Goal: Check status

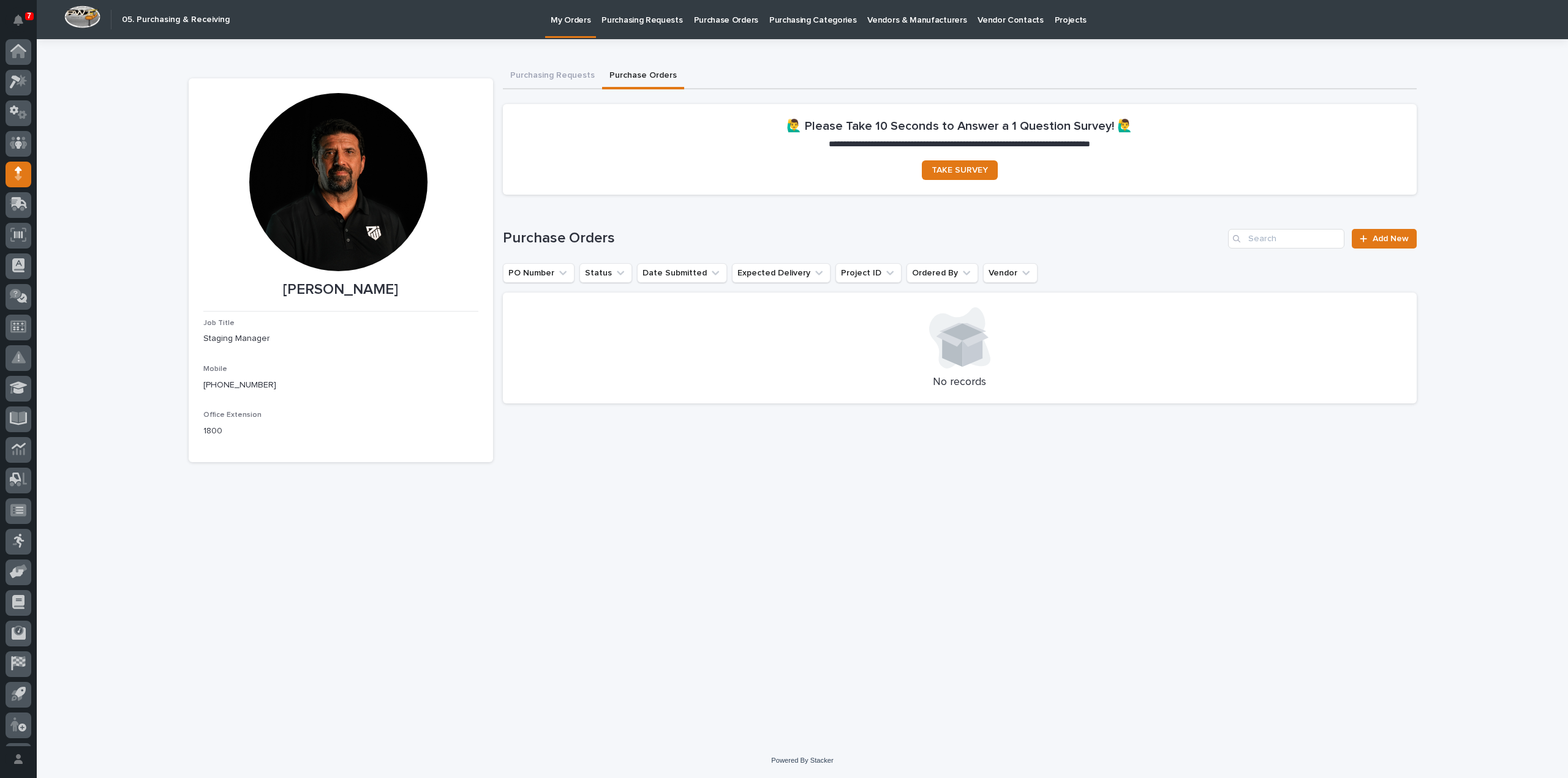
scroll to position [27, 0]
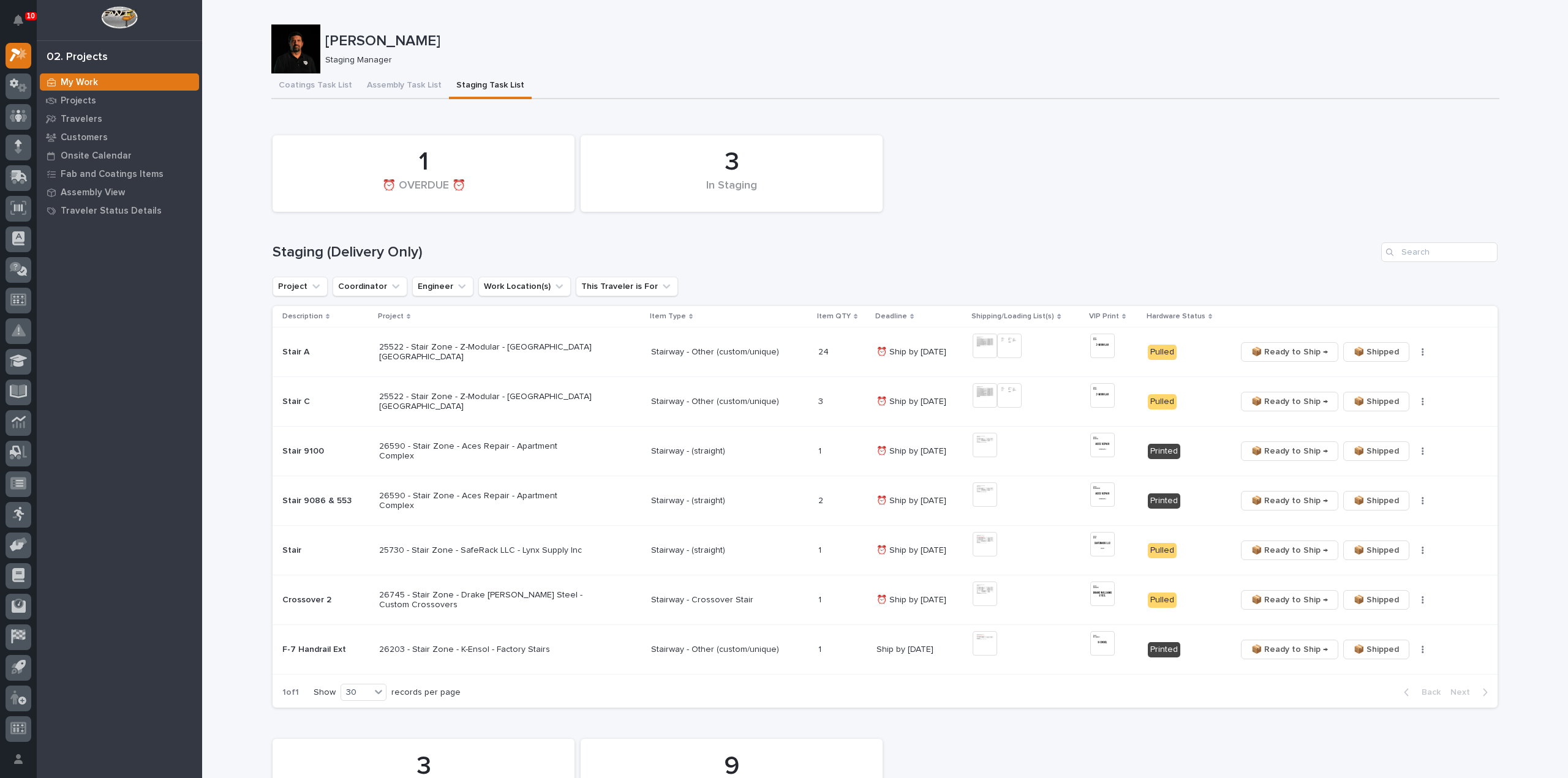
scroll to position [123, 0]
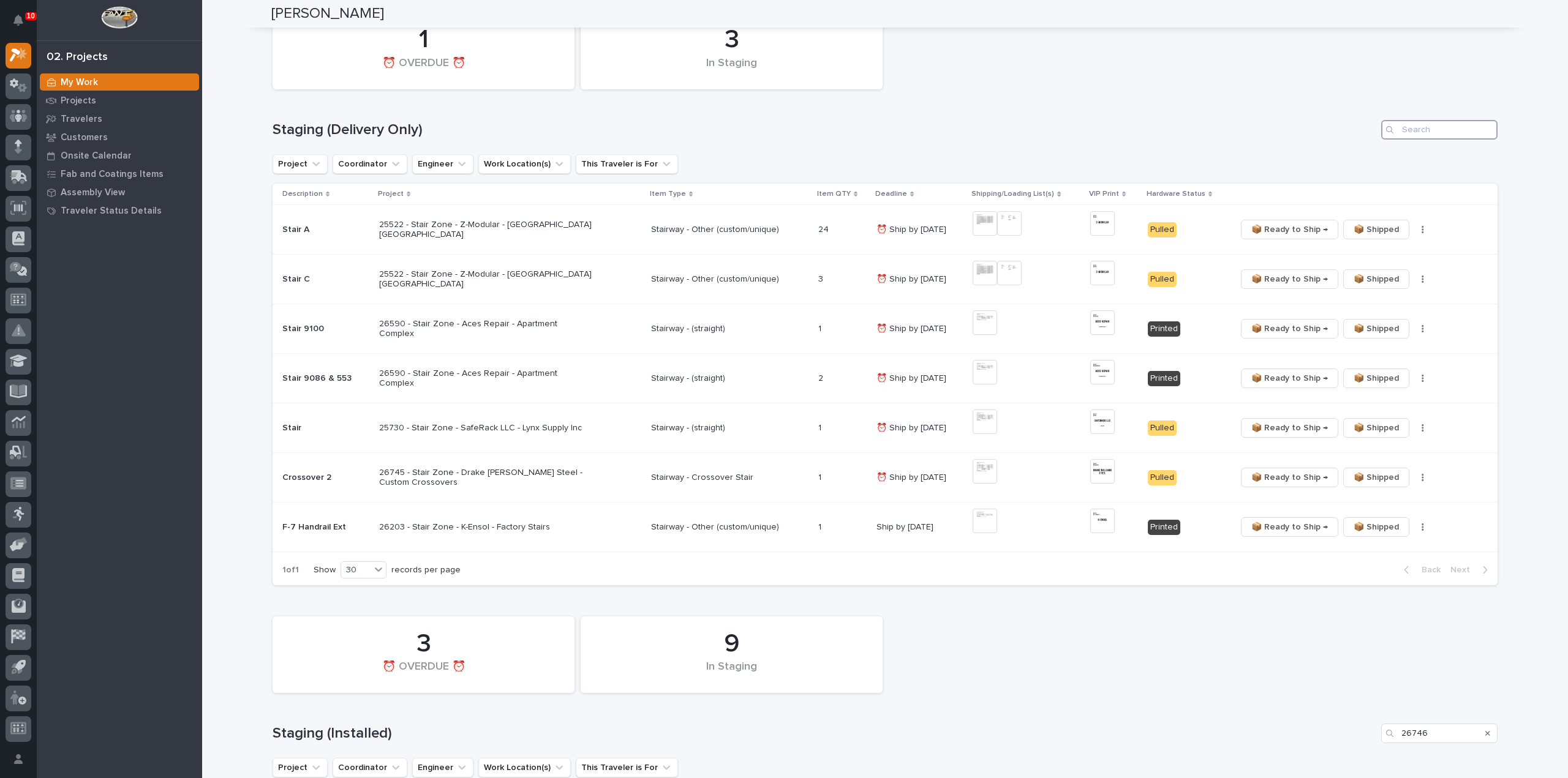
click at [1425, 130] on input "Search" at bounding box center [1439, 130] width 116 height 20
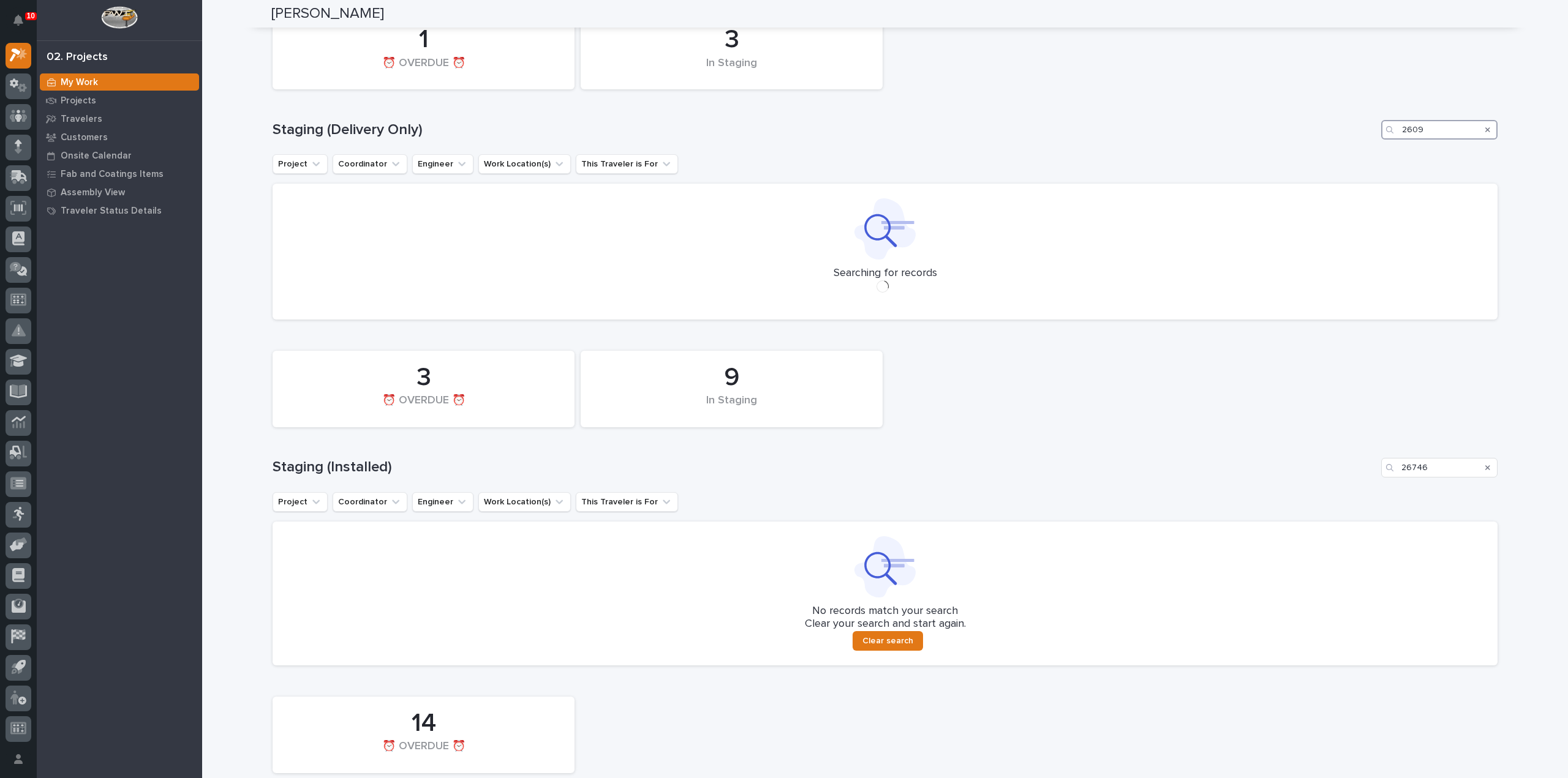
scroll to position [0, 0]
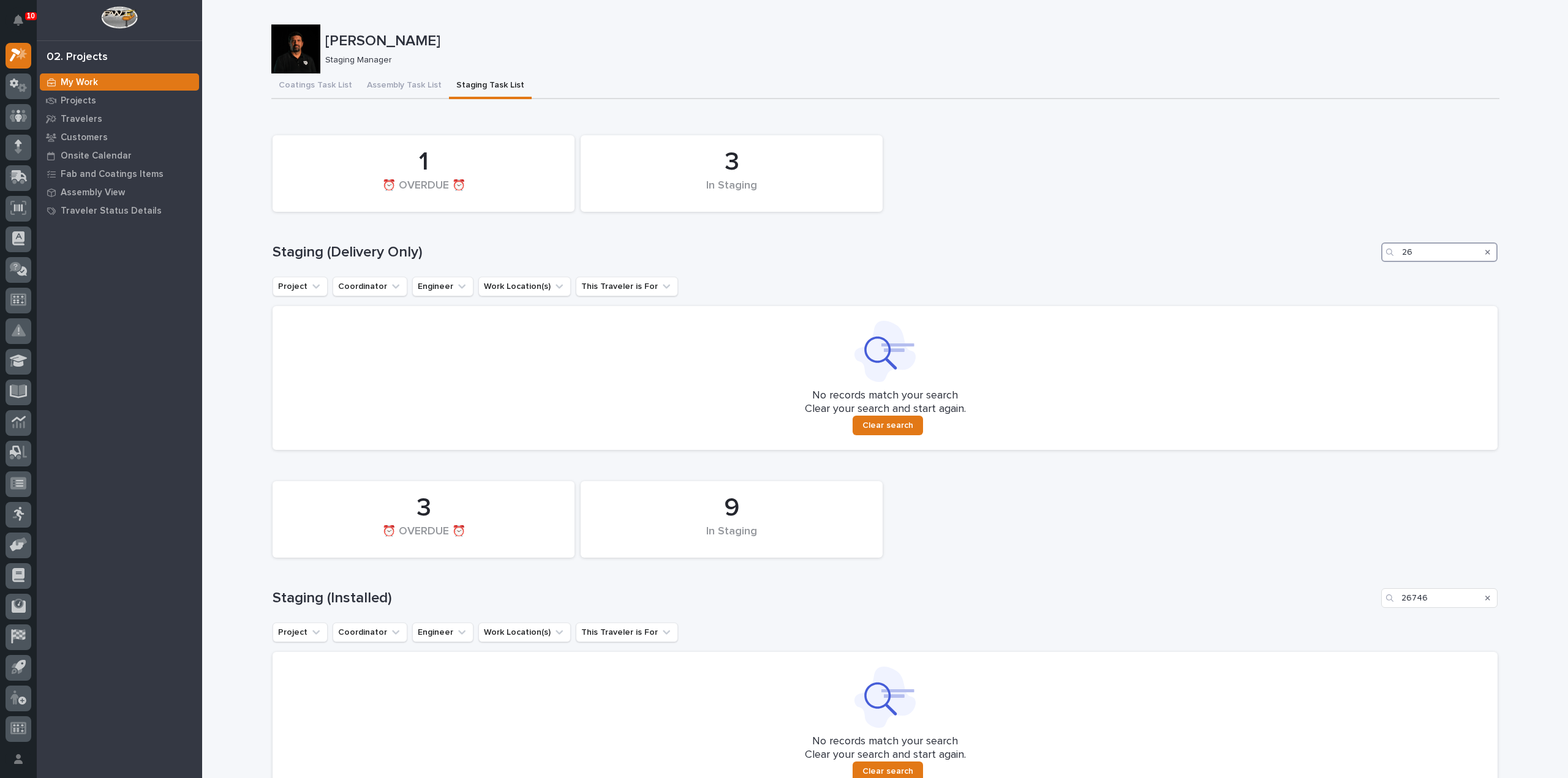
type input "2"
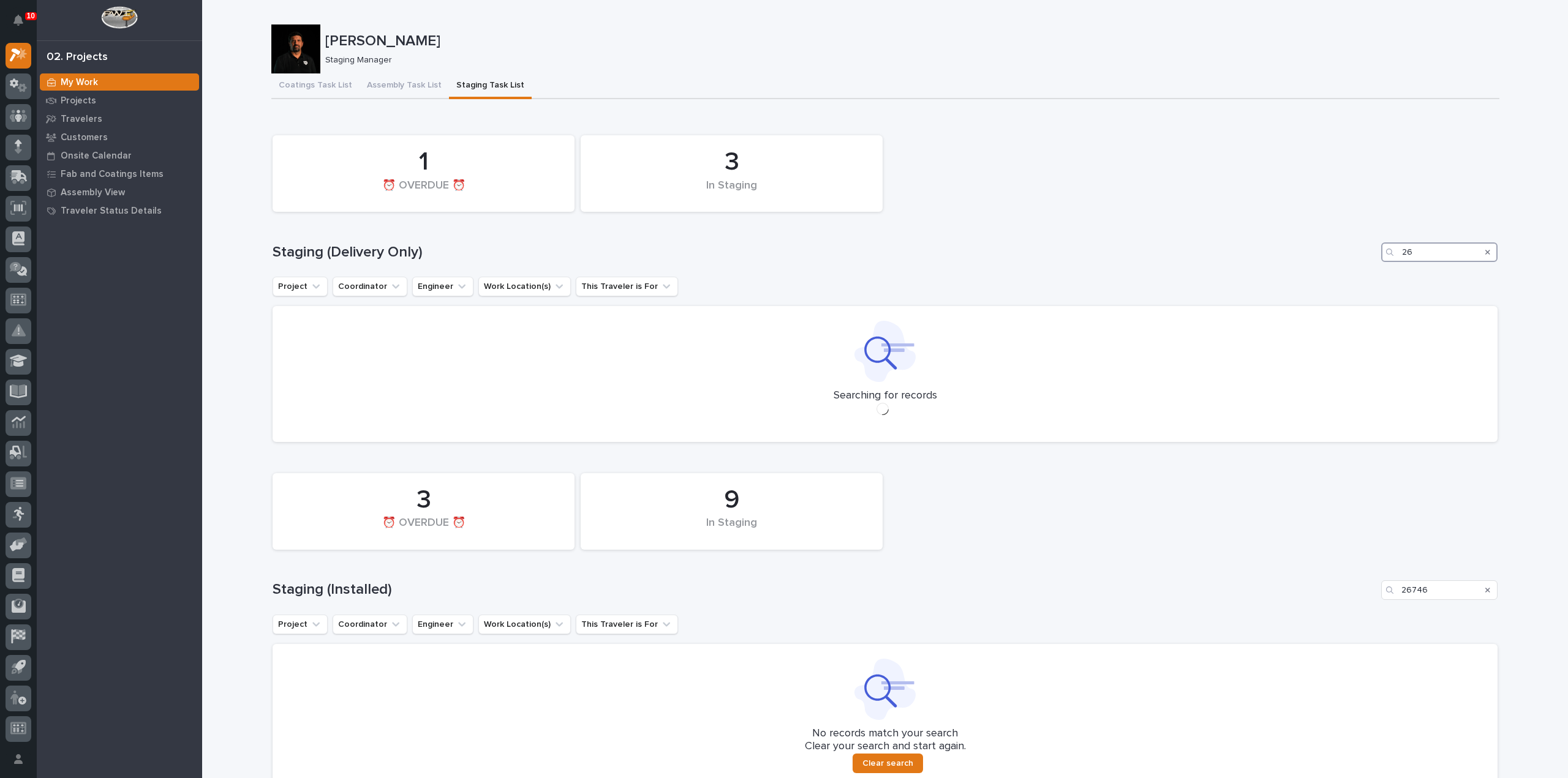
type input "2"
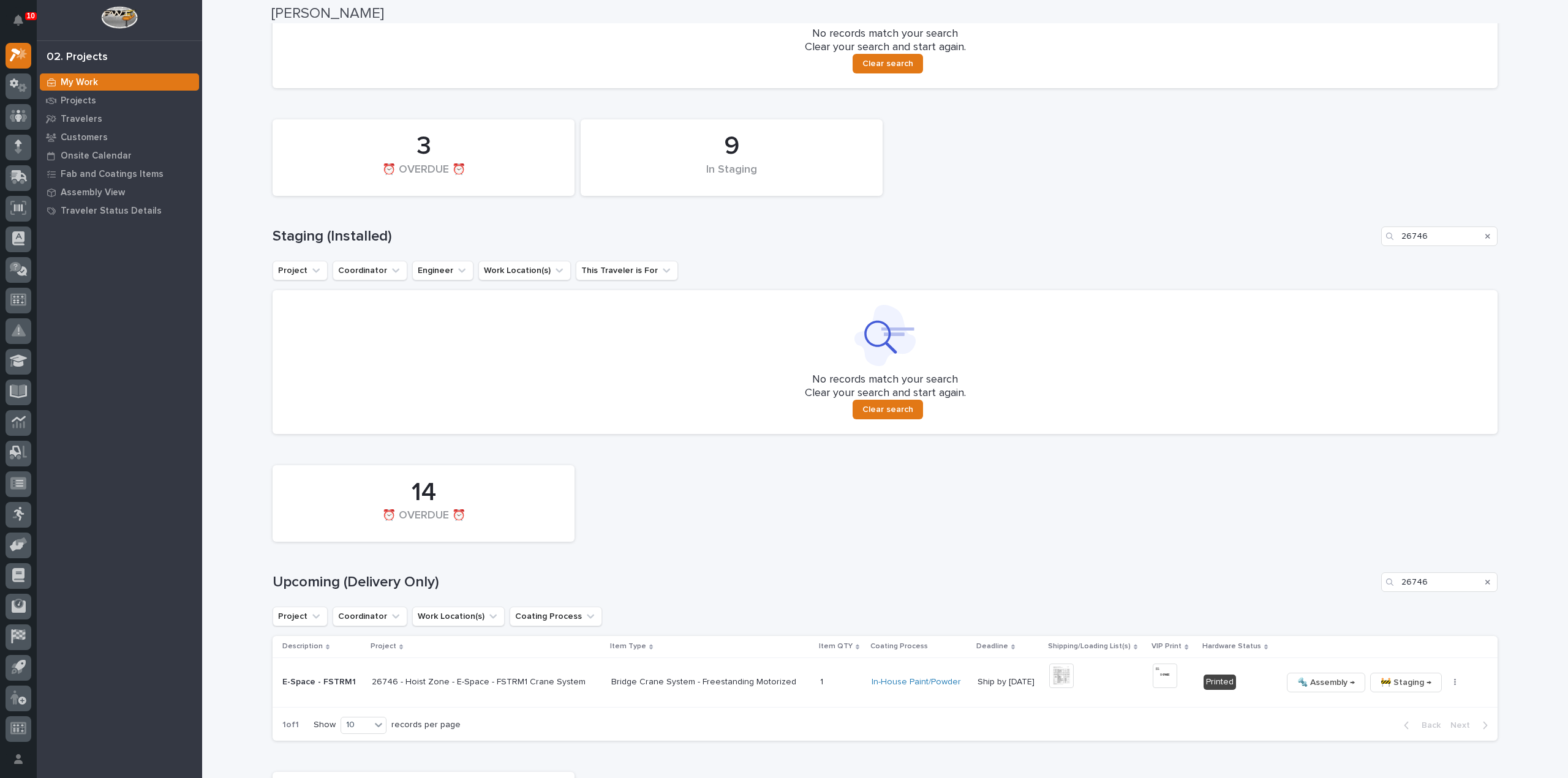
scroll to position [368, 0]
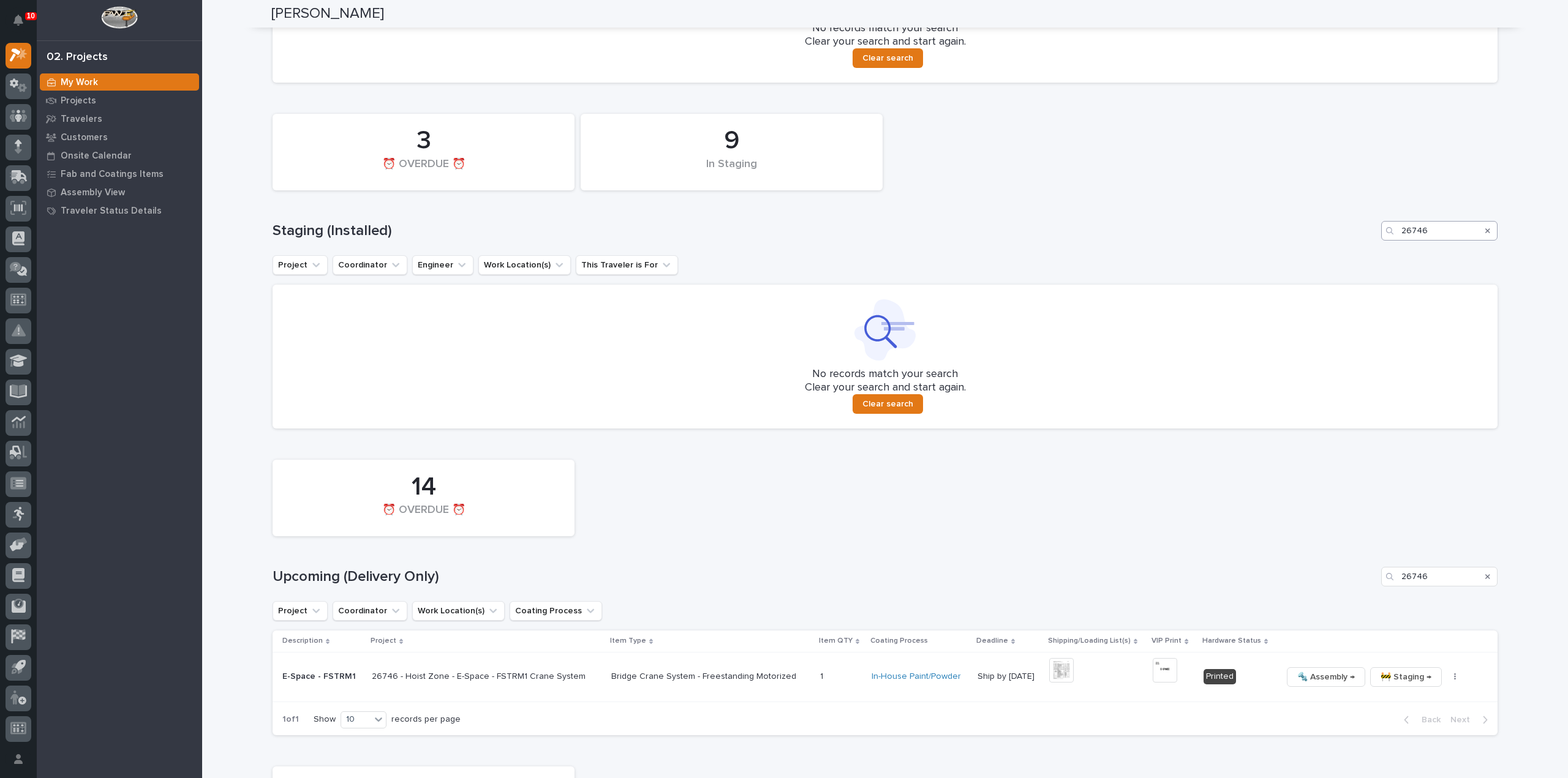
type input "26629"
drag, startPoint x: 1438, startPoint y: 230, endPoint x: 1395, endPoint y: 253, distance: 48.8
click at [1395, 253] on div "9 In Staging 3 ⏰ OVERDUE ⏰ Staging (Installed) 26746 Project Coordinator Engine…" at bounding box center [885, 268] width 1225 height 321
type input "2"
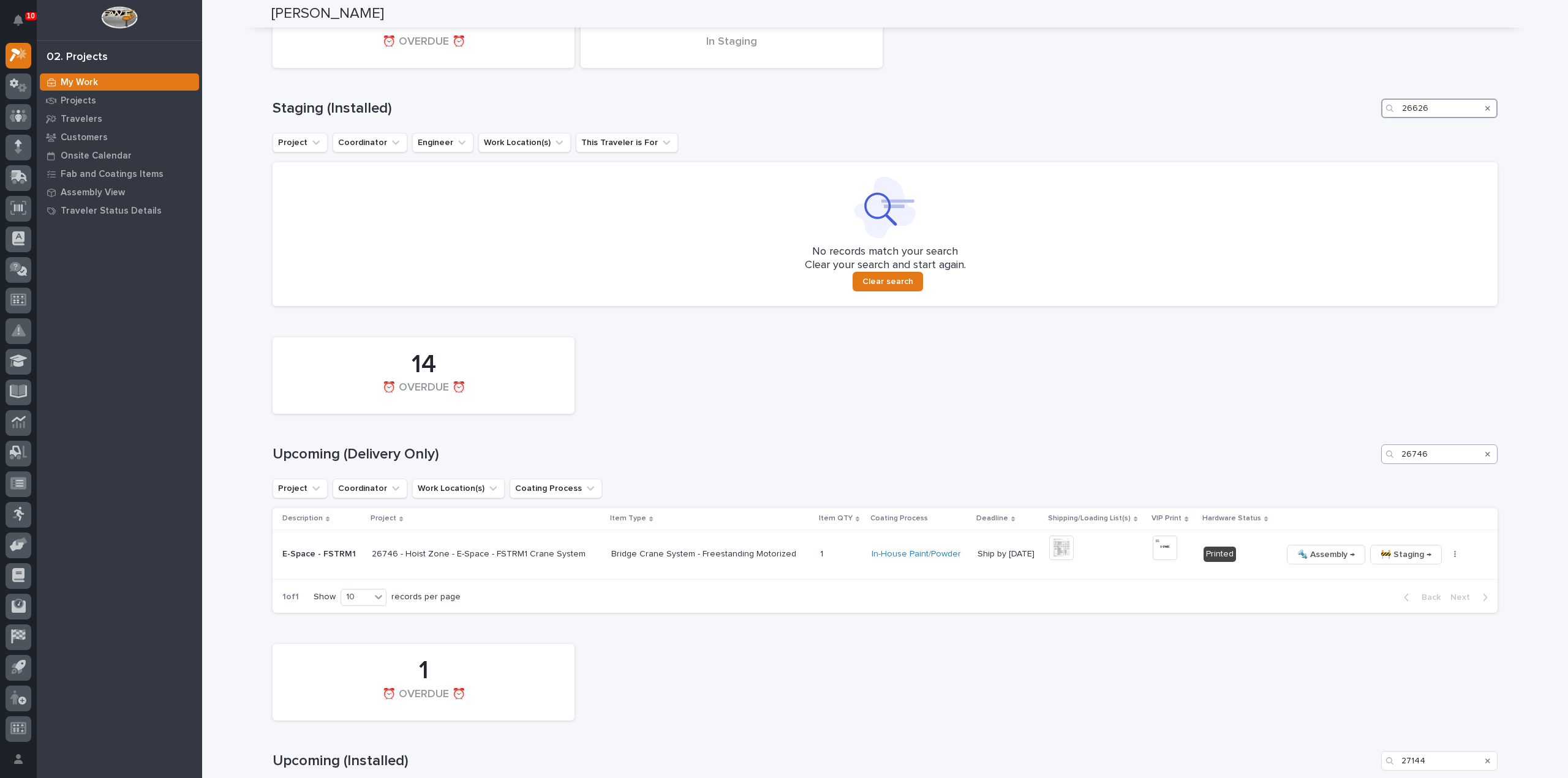
type input "26626"
drag, startPoint x: 1438, startPoint y: 450, endPoint x: 1387, endPoint y: 476, distance: 57.2
click at [1387, 476] on div "14 ⏰ OVERDUE ⏰ Upcoming (Delivery Only) 26746 Project Coordinator Work Location…" at bounding box center [885, 472] width 1225 height 282
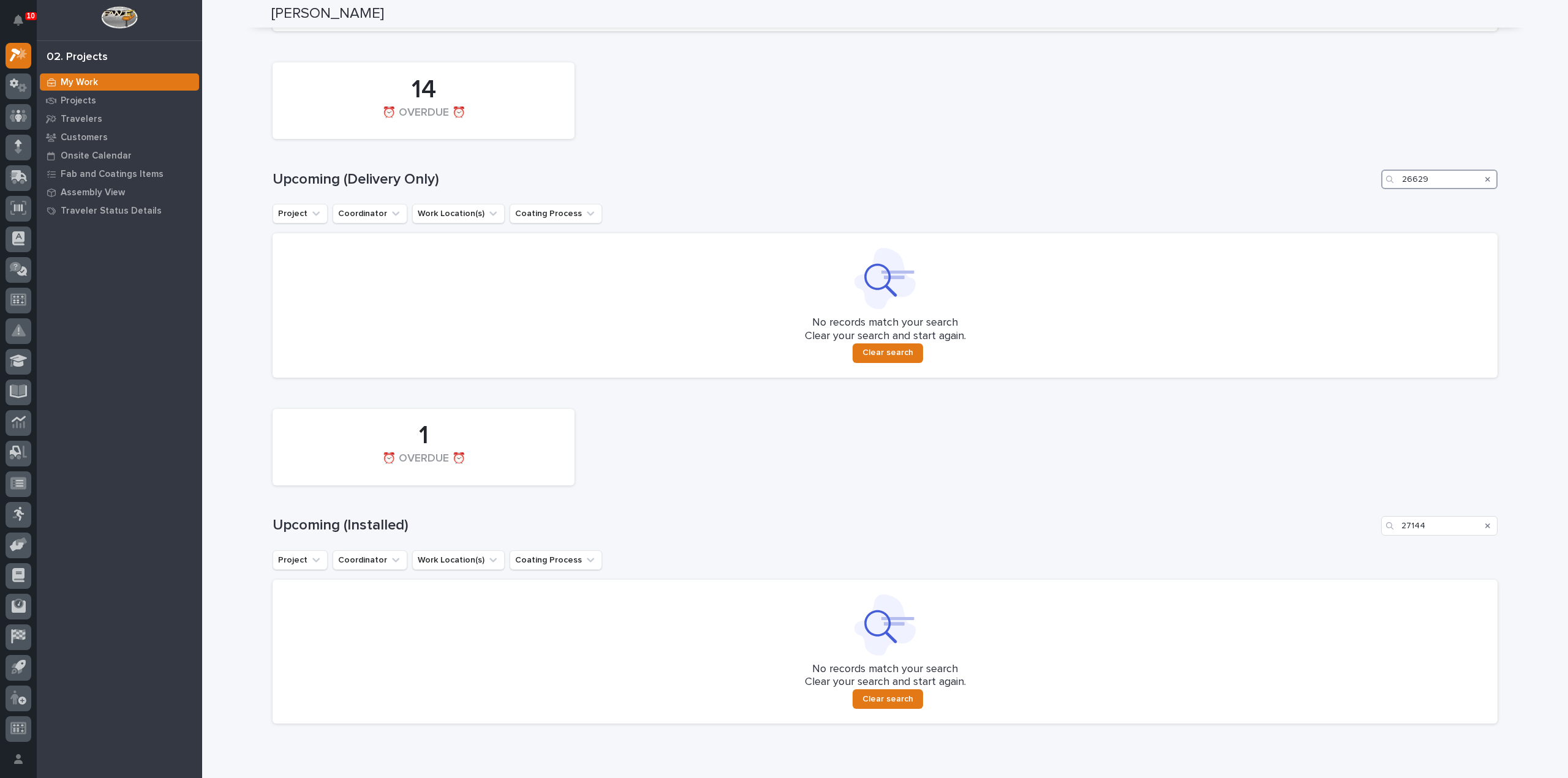
scroll to position [817, 0]
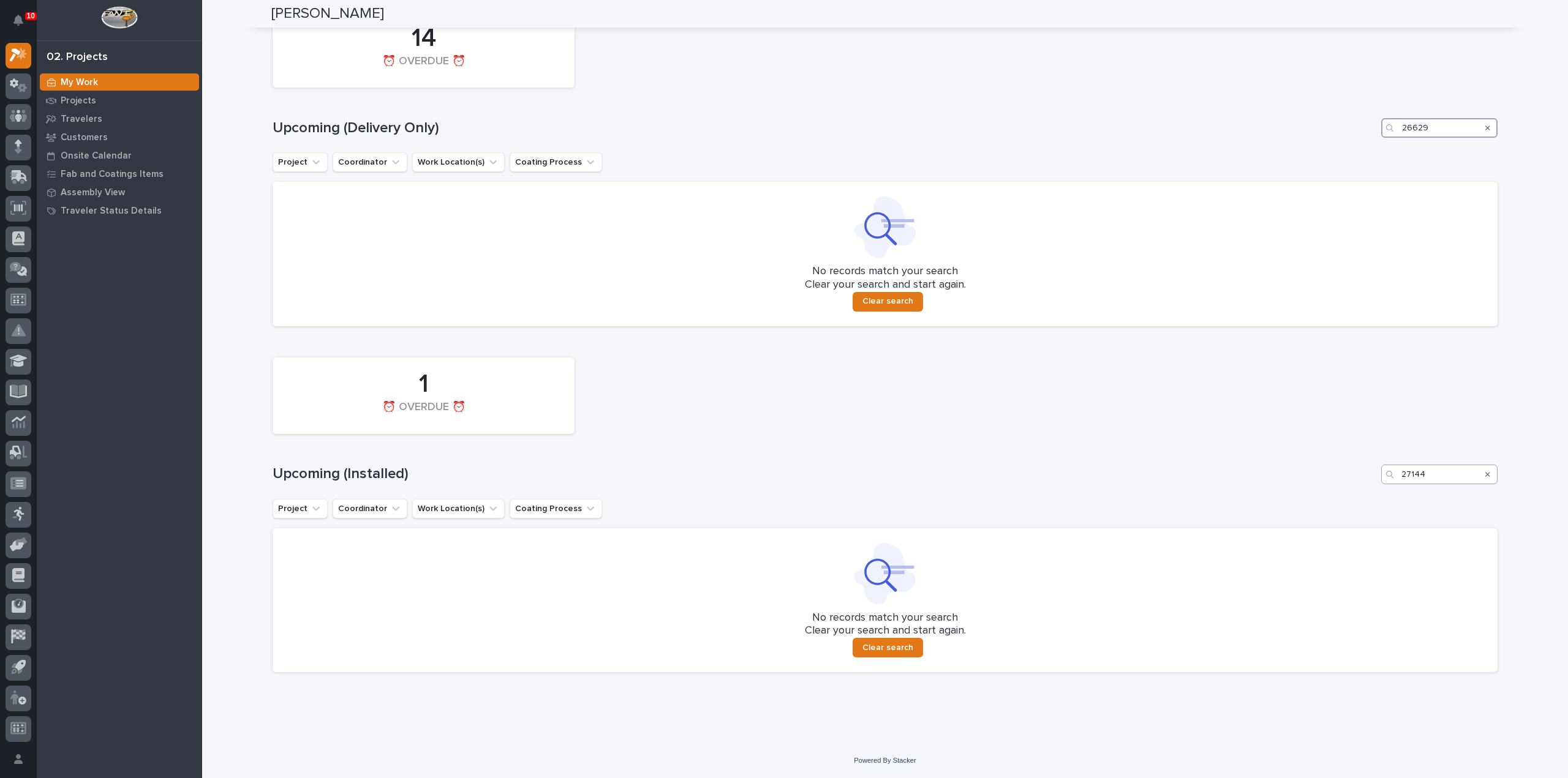
type input "26629"
drag, startPoint x: 1434, startPoint y: 481, endPoint x: 1387, endPoint y: 499, distance: 50.3
click at [1387, 499] on div "1 ⏰ OVERDUE ⏰ Upcoming (Installed) 27144 Project Coordinator Work Location(s) C…" at bounding box center [885, 512] width 1225 height 321
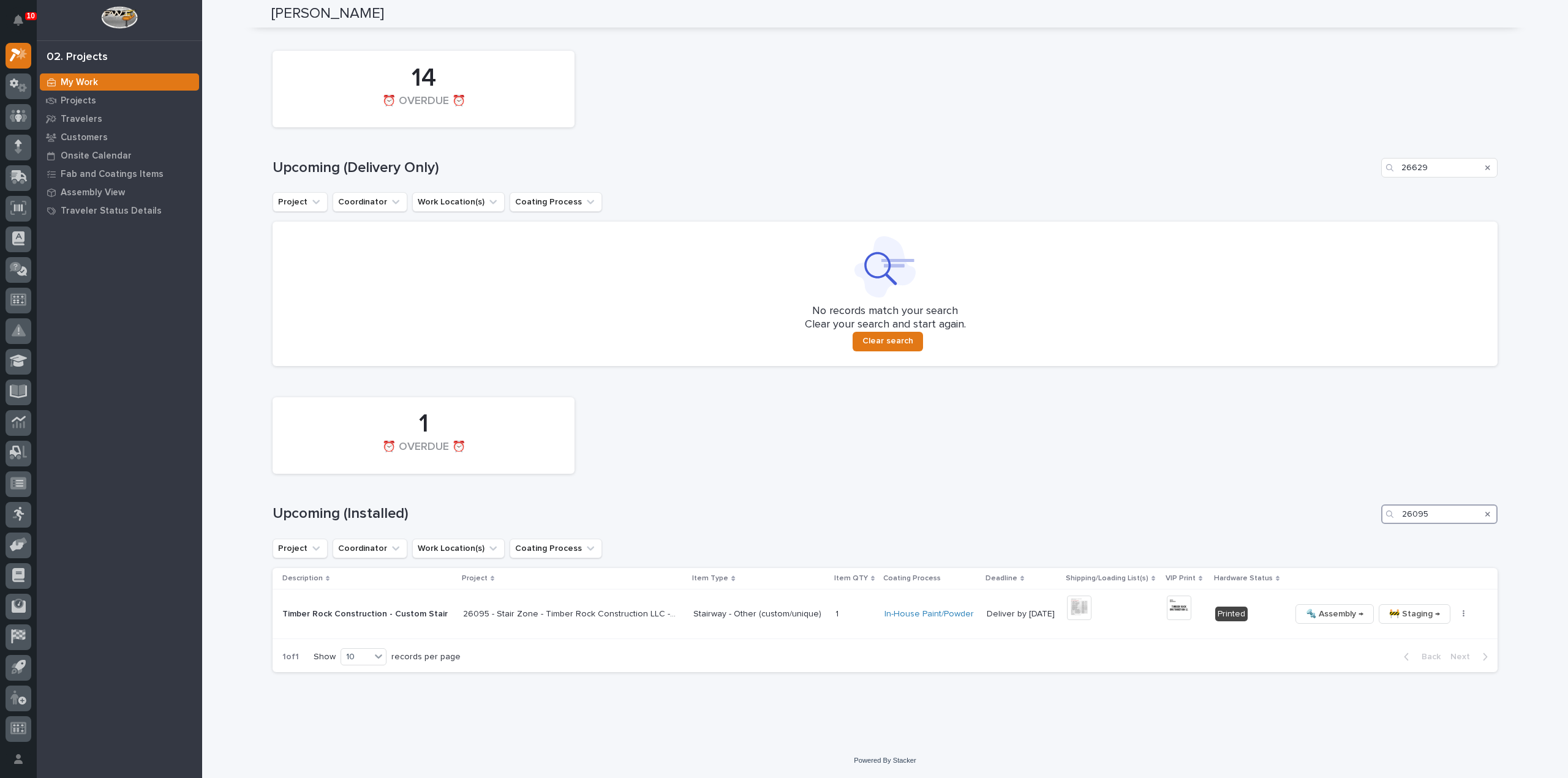
scroll to position [777, 0]
type input "26095"
